Goal: Information Seeking & Learning: Learn about a topic

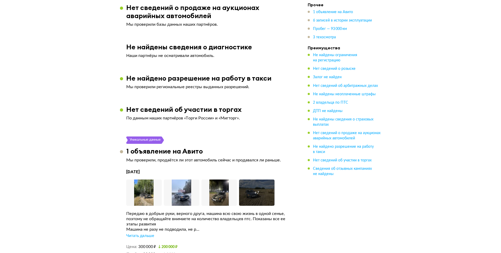
scroll to position [789, 0]
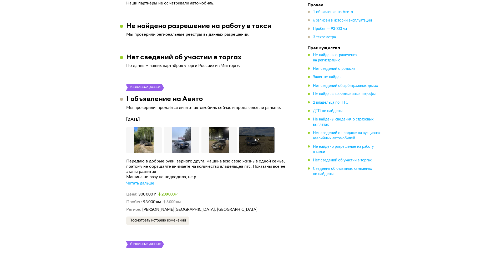
click at [247, 133] on div "+ 7" at bounding box center [256, 140] width 35 height 26
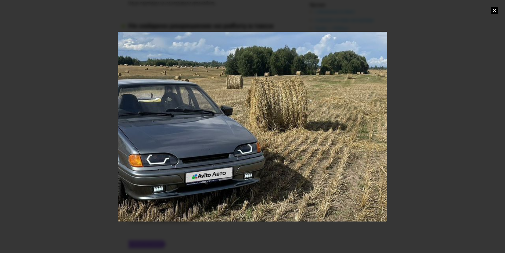
click at [457, 116] on div at bounding box center [252, 126] width 505 height 253
click at [498, 14] on div at bounding box center [252, 126] width 505 height 253
click at [497, 10] on icon at bounding box center [494, 10] width 6 height 6
click at [497, 10] on div "ВАЗ (lada) ЛАДА, ВАЗ 211440 ЛАДА САМАРА, 2008 Отчёт от [DATE] В галерее есть 1 …" at bounding box center [252, 149] width 505 height 1863
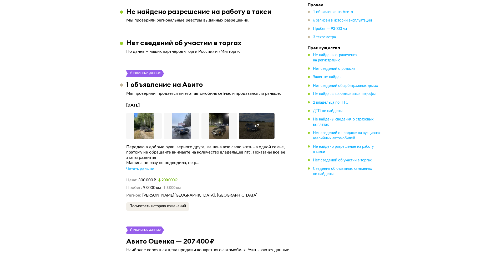
scroll to position [815, 0]
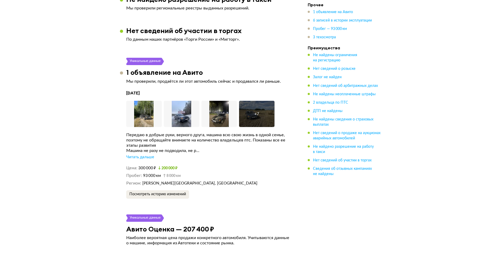
click at [129, 155] on div "Читать дальше" at bounding box center [140, 157] width 28 height 5
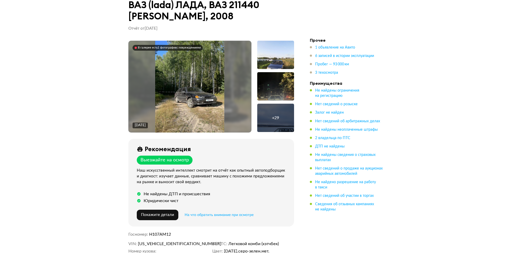
scroll to position [0, 0]
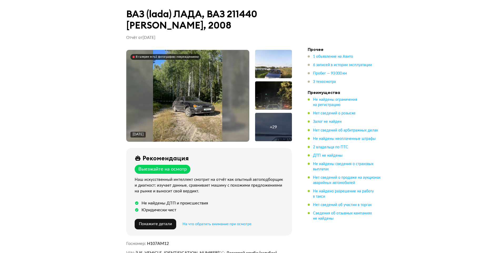
click at [271, 122] on div "+ 29" at bounding box center [273, 127] width 37 height 28
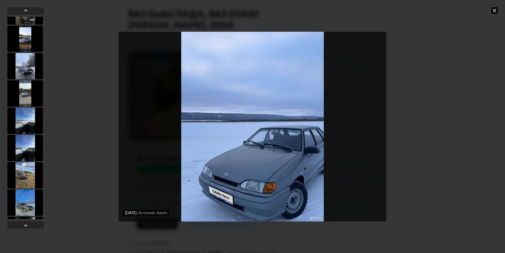
scroll to position [342, 0]
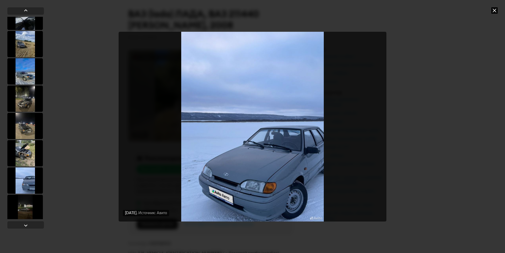
click at [28, 73] on div at bounding box center [24, 71] width 35 height 26
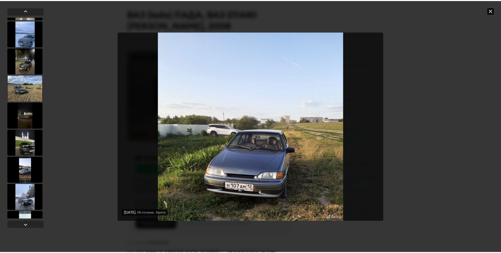
scroll to position [0, 0]
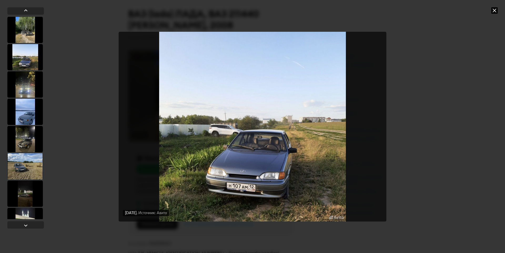
click at [306, 26] on div "[DATE] Источник: Авито" at bounding box center [253, 126] width 268 height 215
click at [492, 10] on icon at bounding box center [494, 10] width 6 height 6
